Goal: Find specific page/section: Find specific page/section

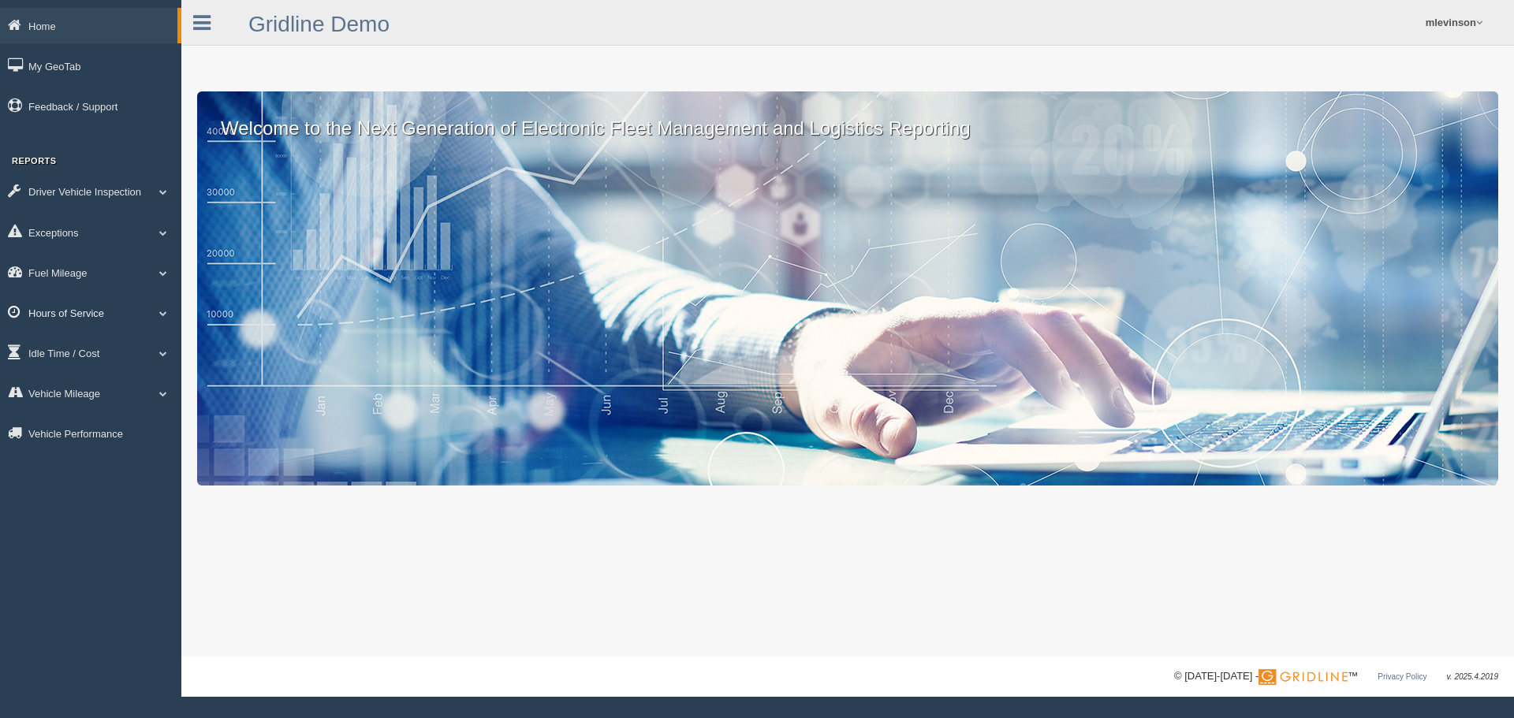
click at [155, 300] on link "Hours of Service" at bounding box center [90, 312] width 181 height 35
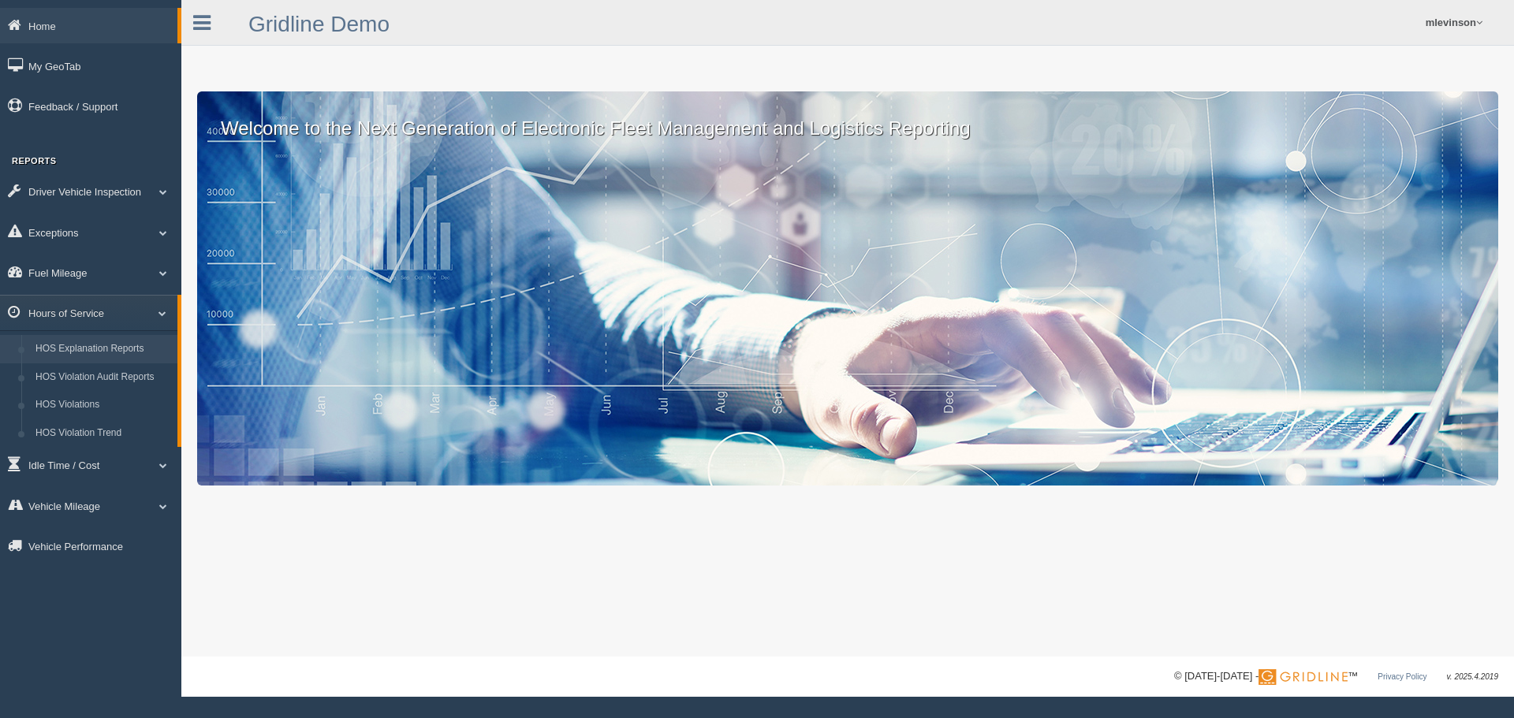
click at [125, 352] on link "HOS Explanation Reports" at bounding box center [102, 349] width 149 height 28
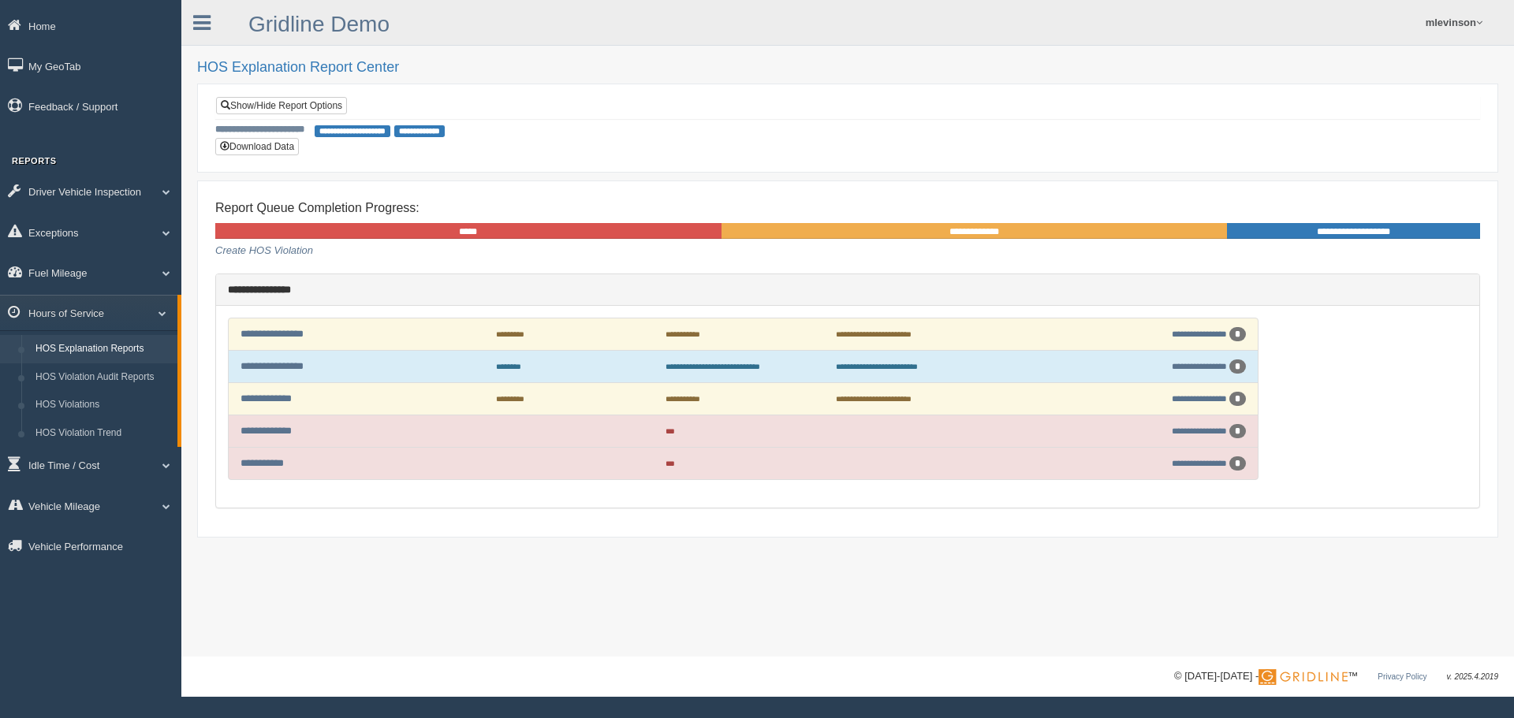
click at [668, 90] on div "**********" at bounding box center [847, 128] width 1301 height 89
click at [288, 430] on link "**********" at bounding box center [265, 431] width 51 height 10
